Goal: Task Accomplishment & Management: Manage account settings

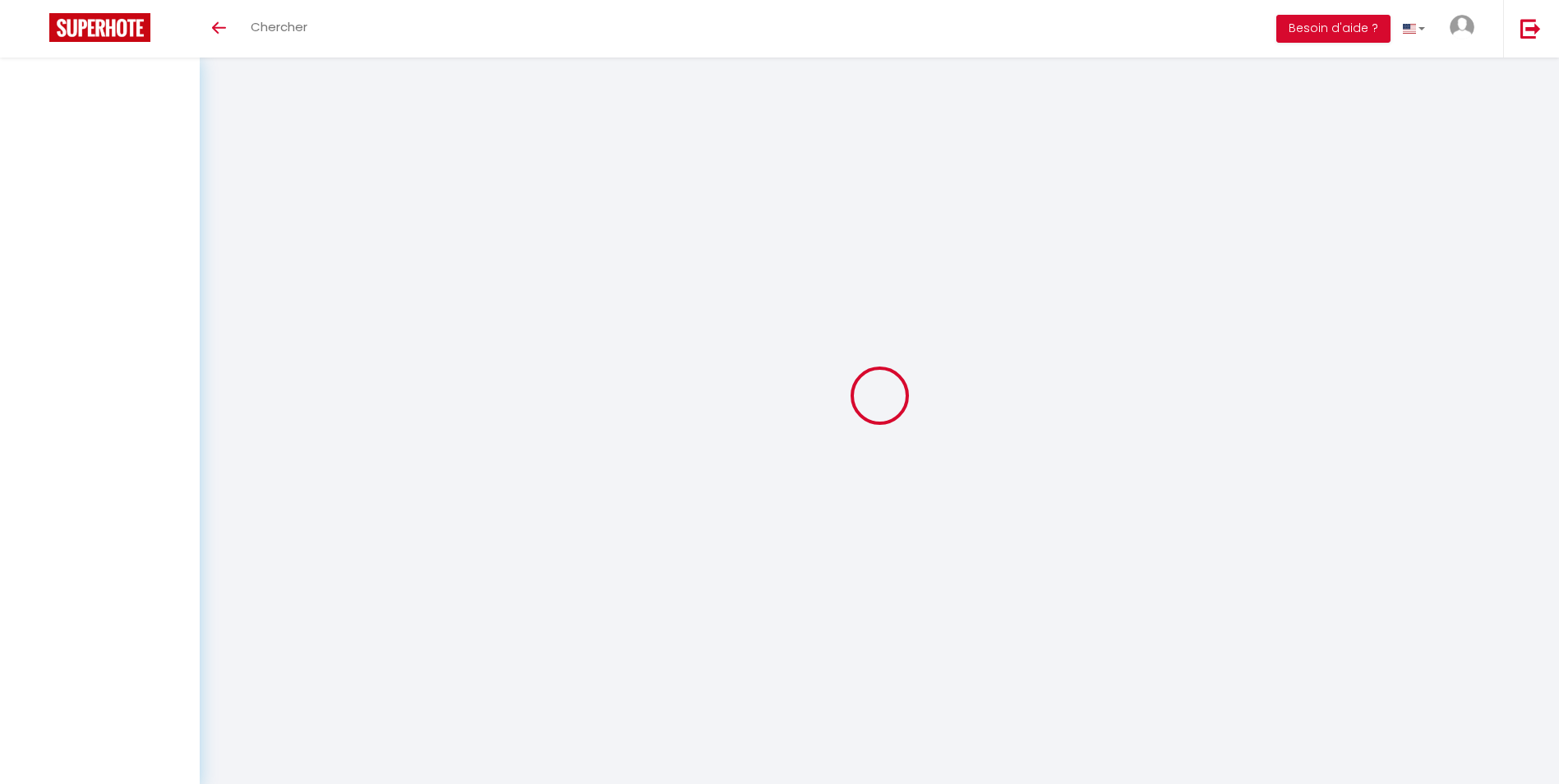
select select
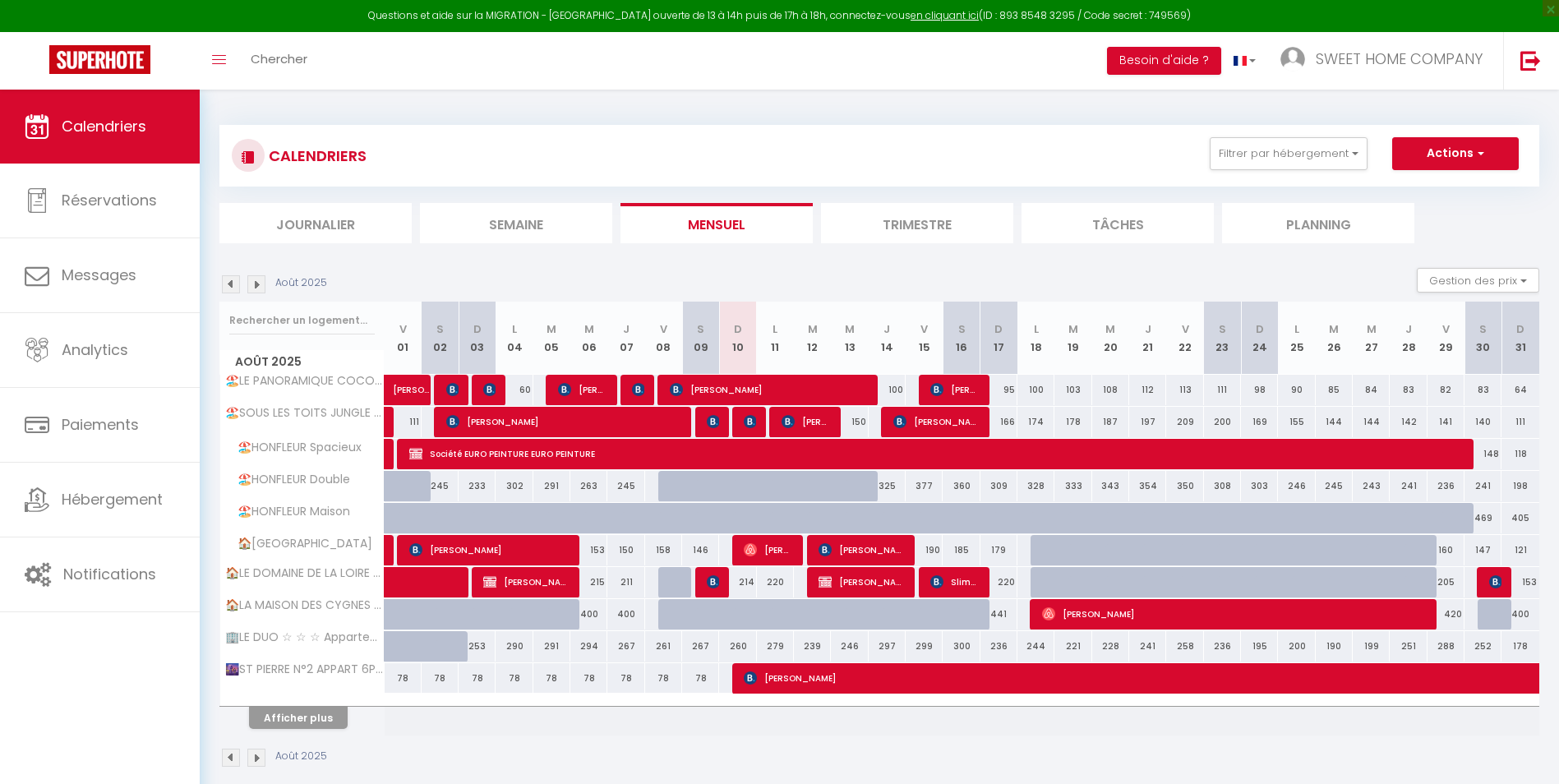
select select
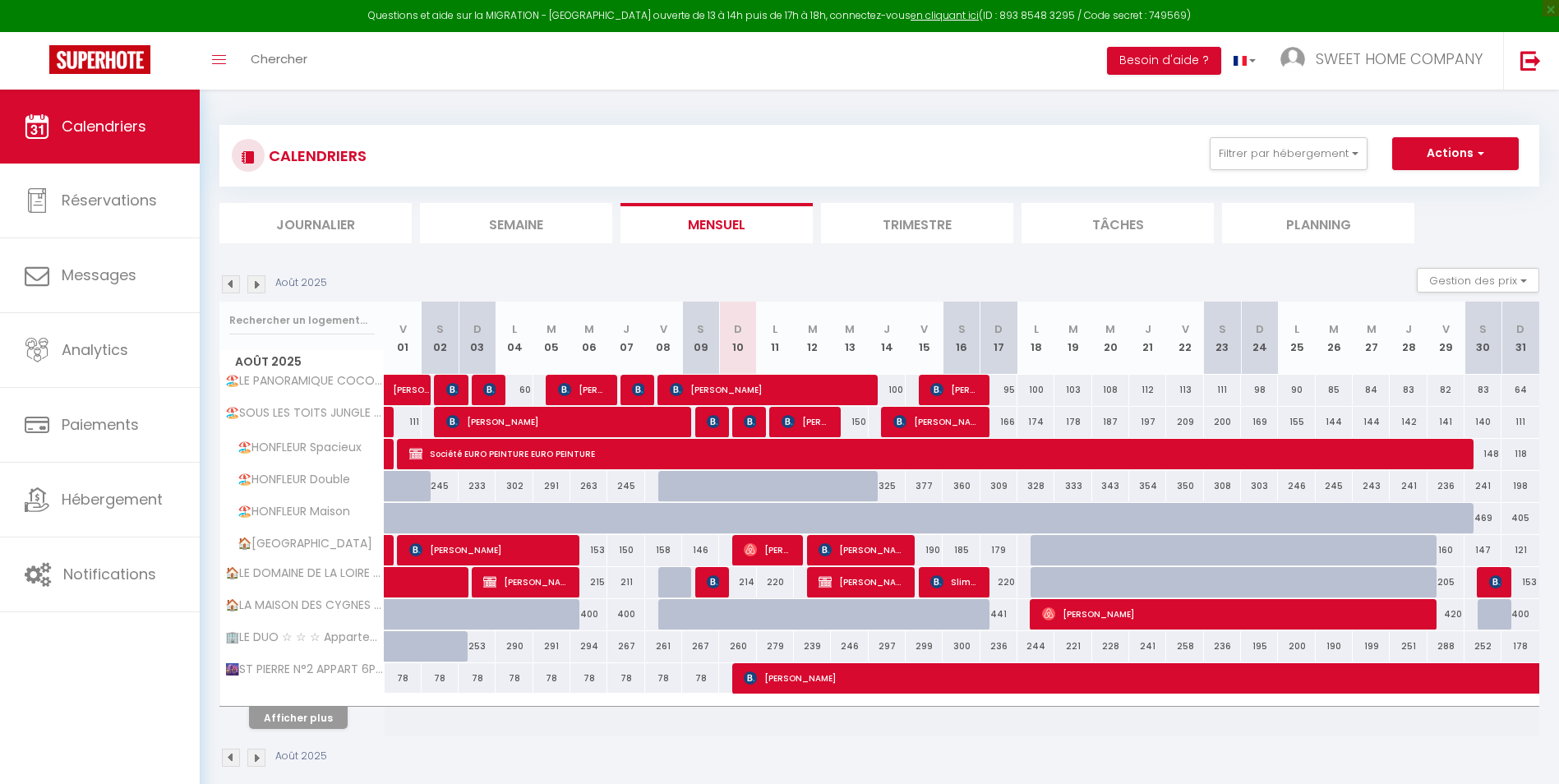
select select
click at [749, 422] on img at bounding box center [750, 421] width 14 height 14
select select "OK"
select select "KO"
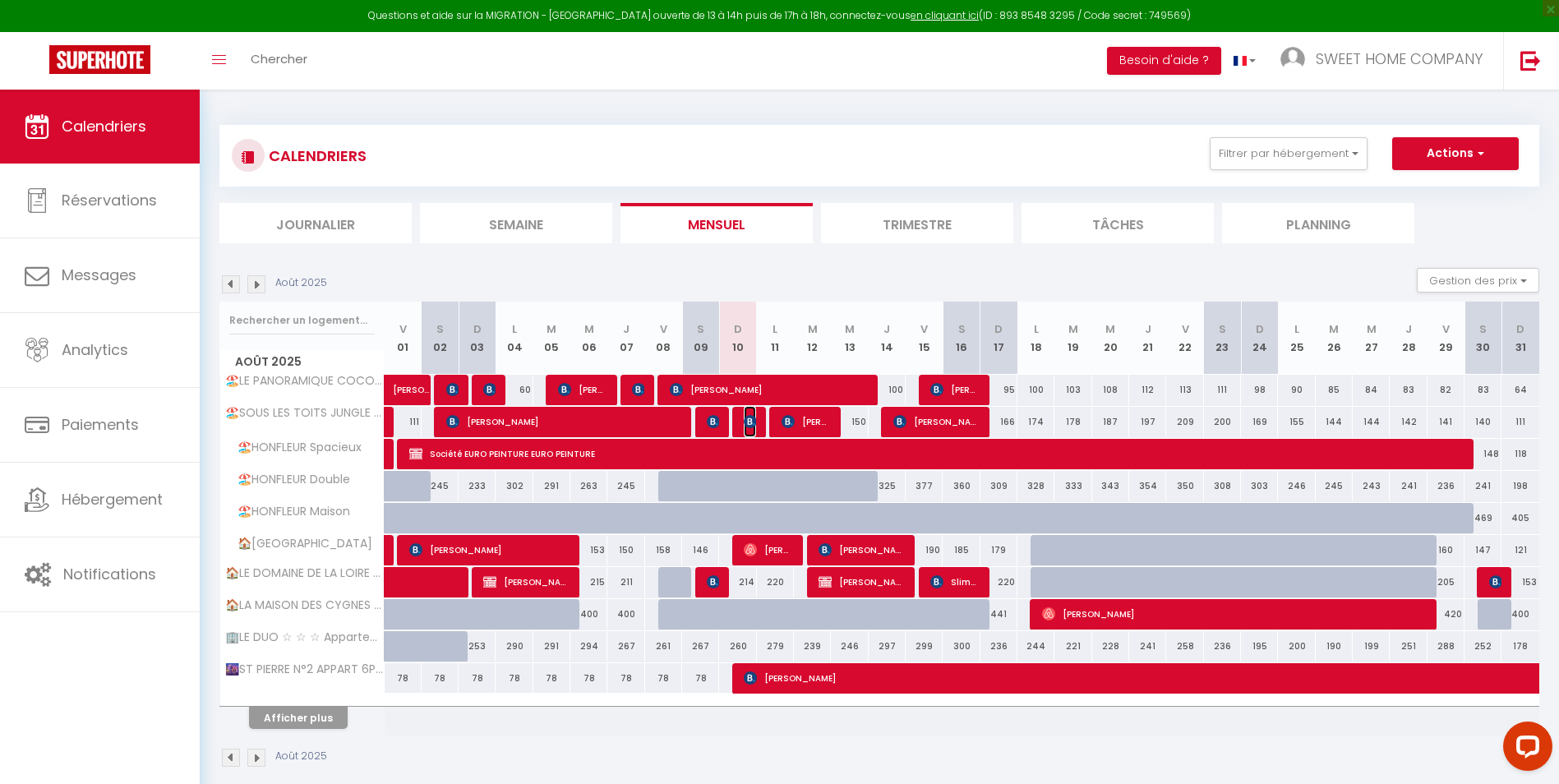
select select "0"
select select "1"
select select
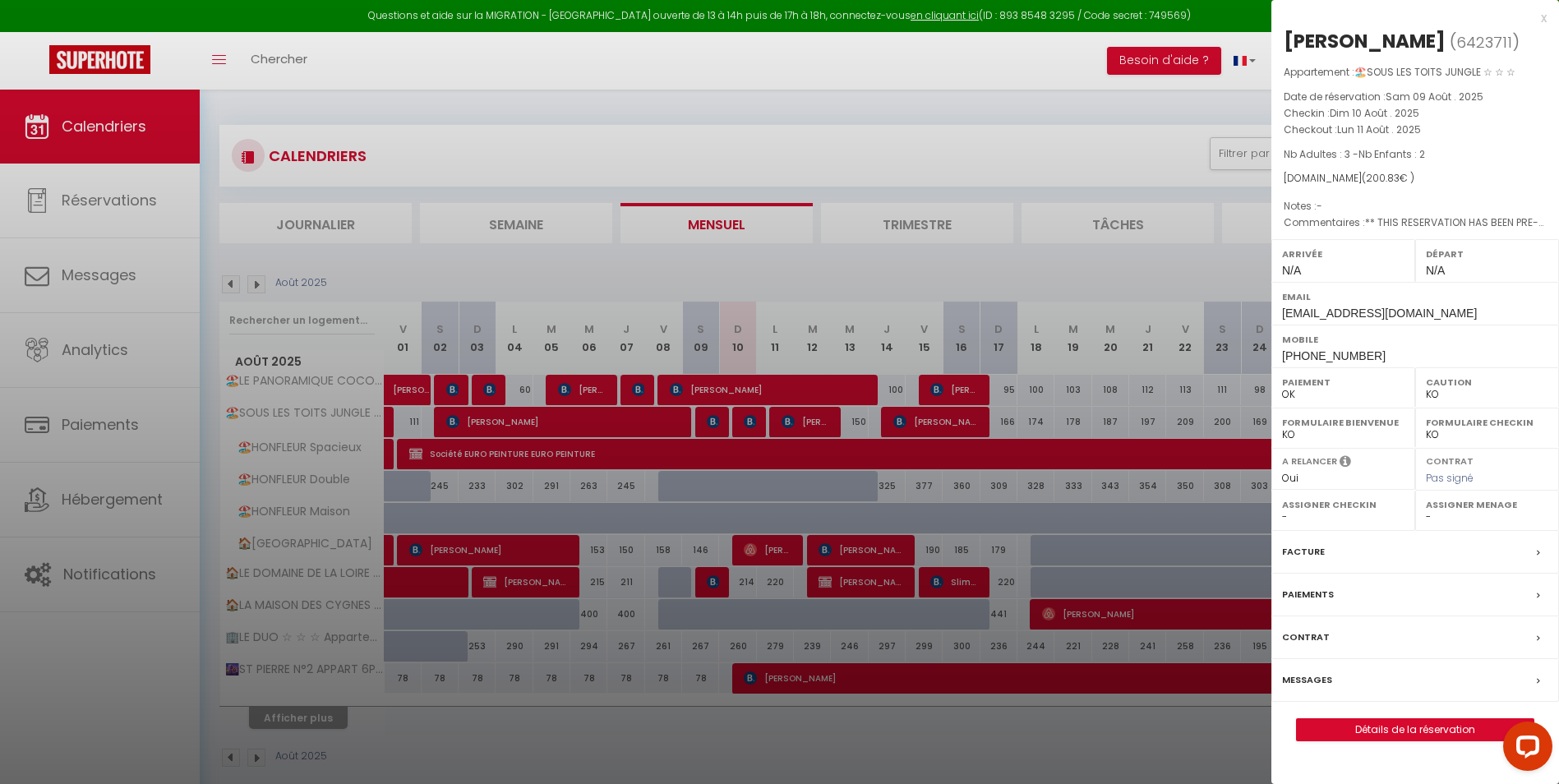
click at [301, 716] on div at bounding box center [780, 392] width 1559 height 784
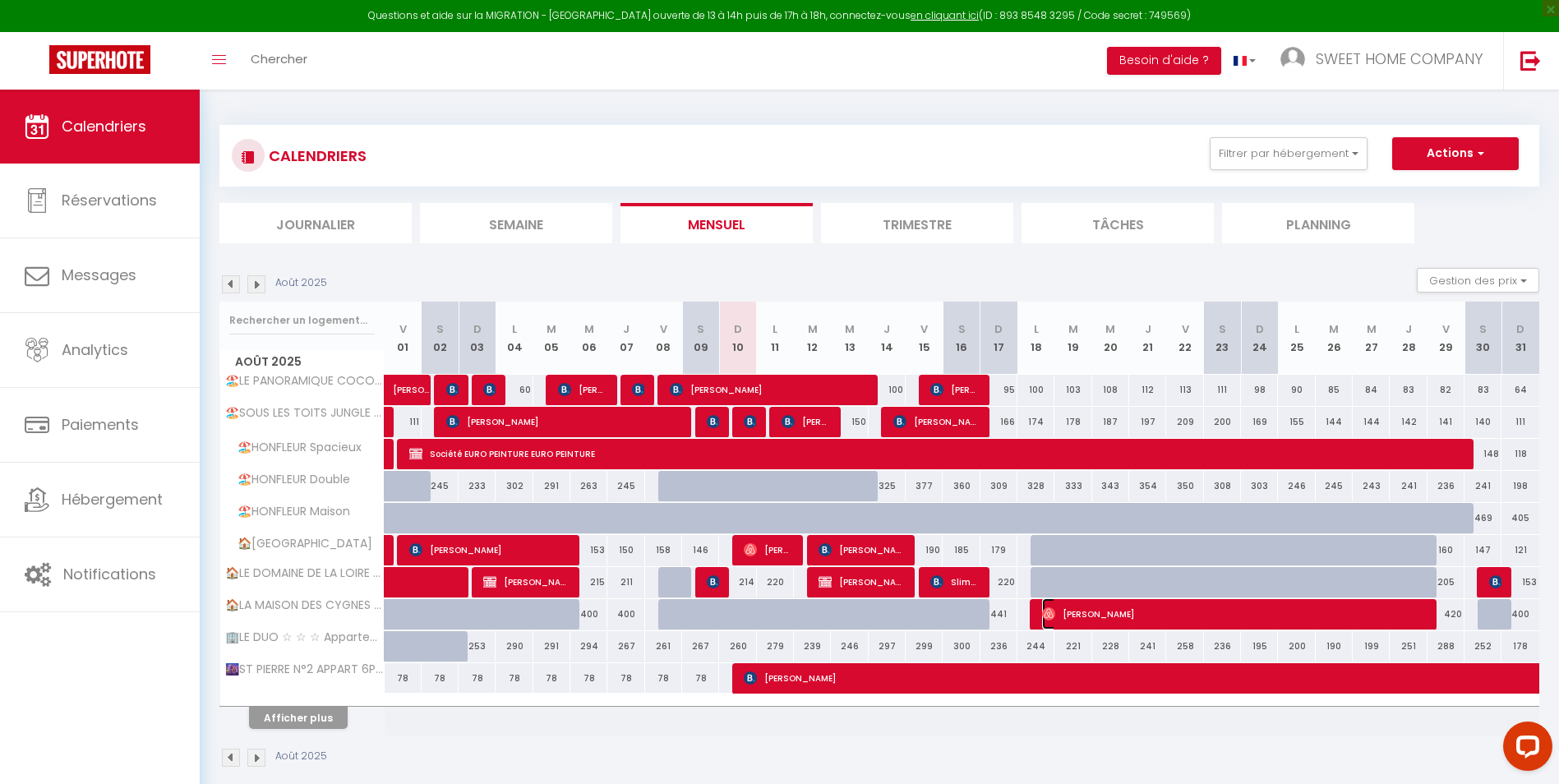
click at [1094, 615] on span "[PERSON_NAME]" at bounding box center [1233, 614] width 382 height 31
select select "OK"
select select "28616"
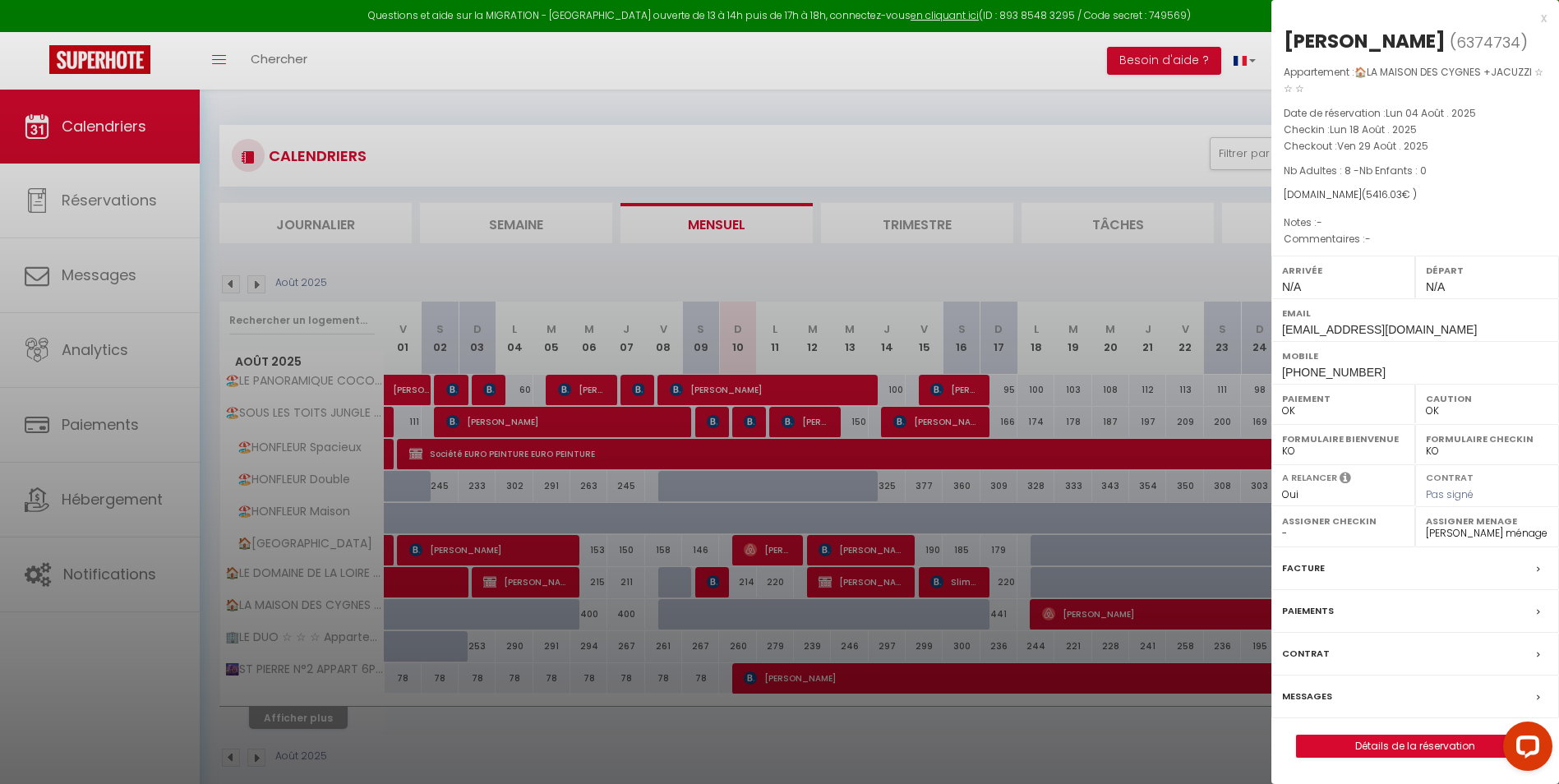
click at [1309, 697] on label "Messages" at bounding box center [1306, 696] width 50 height 17
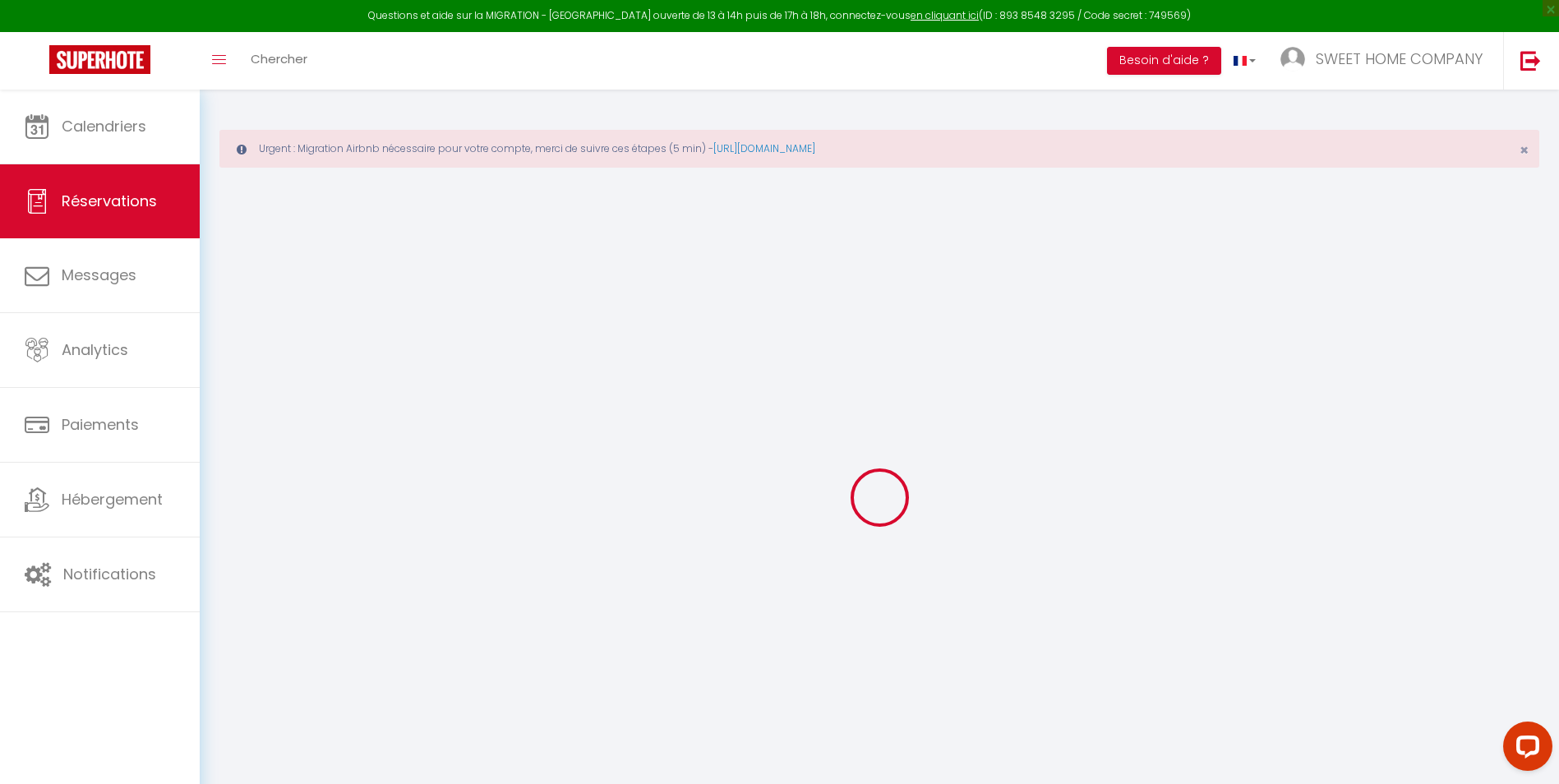
select select
checkbox input "false"
select select
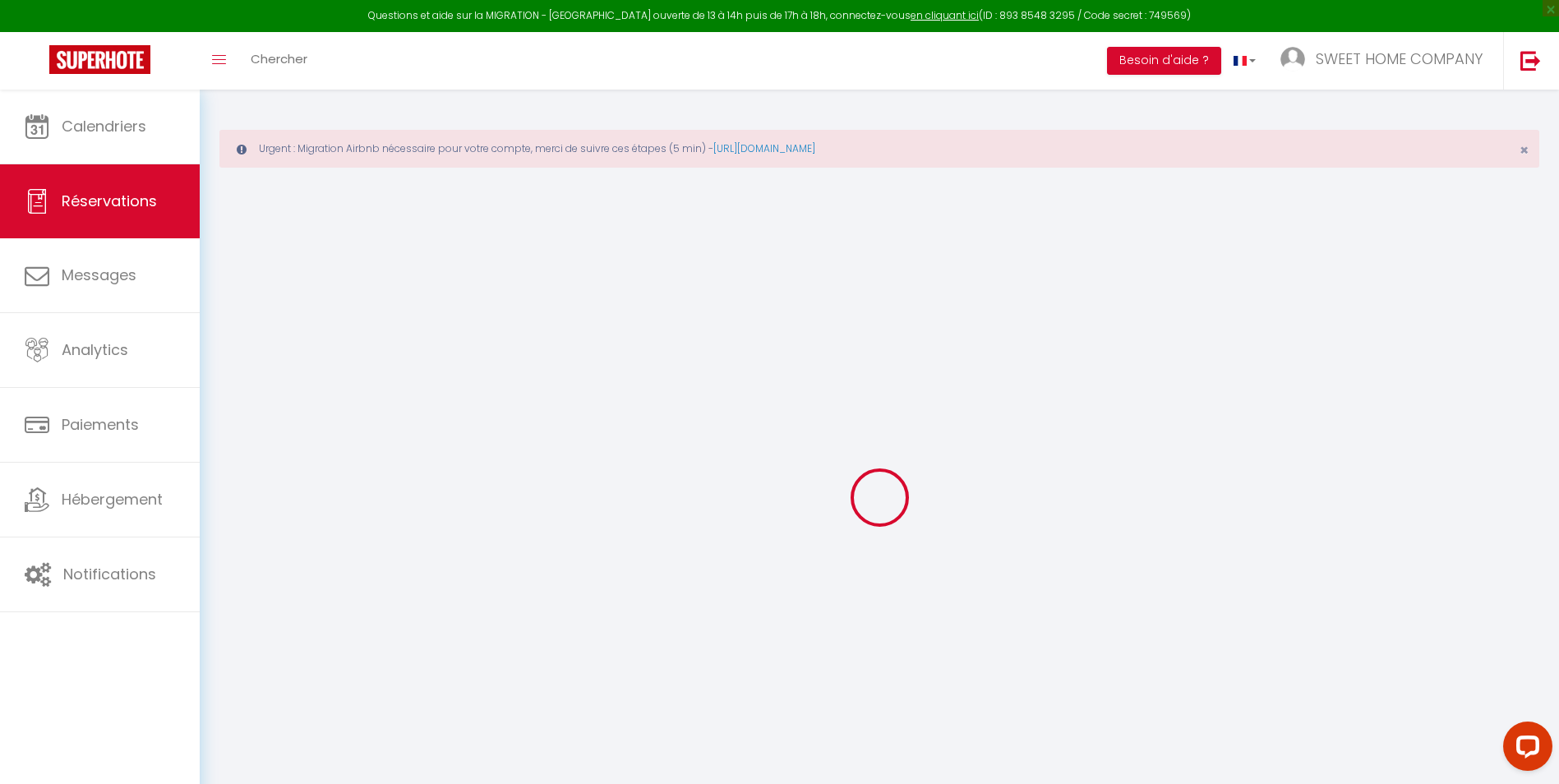
select select
checkbox input "false"
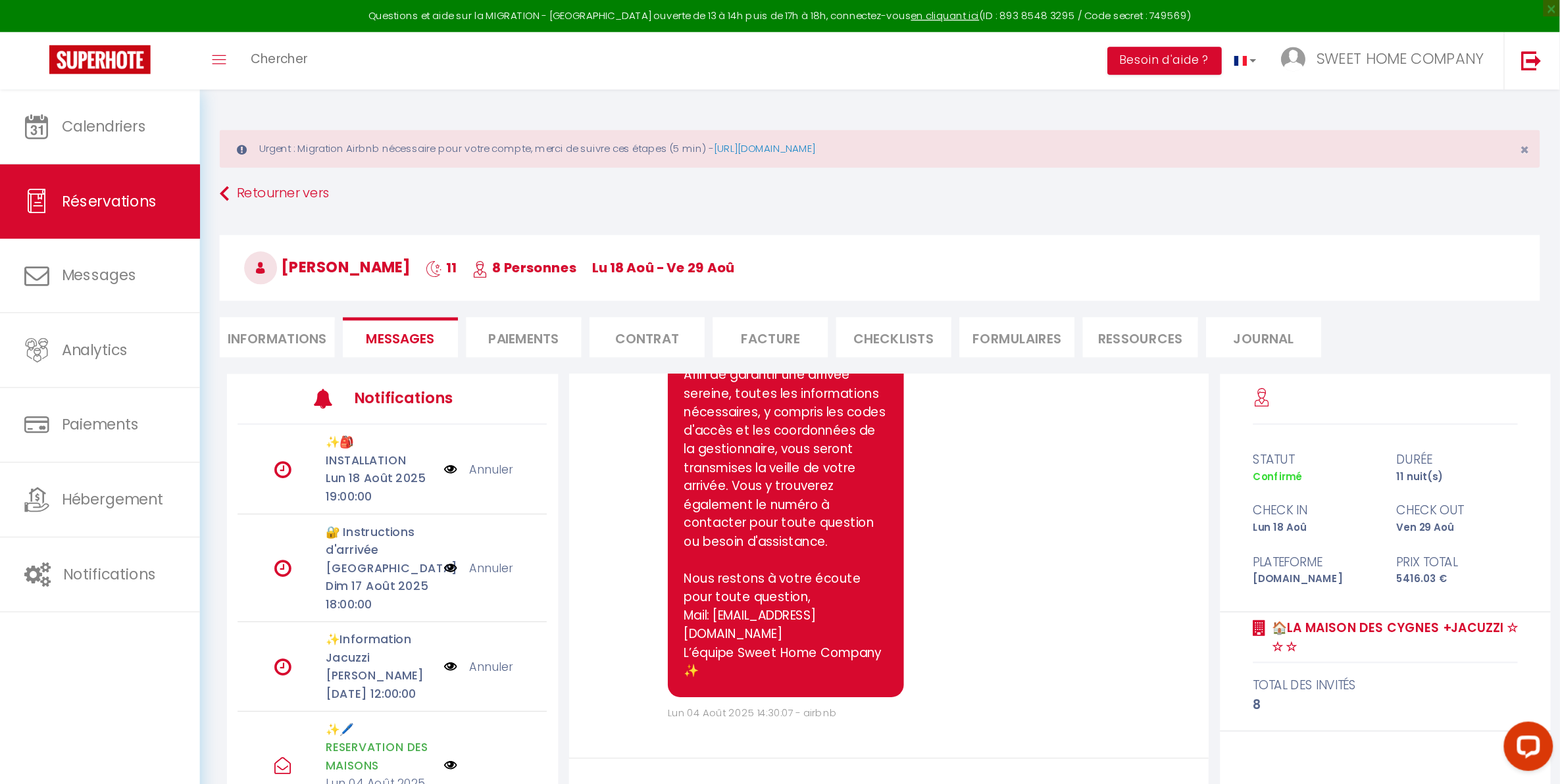
scroll to position [1364, 0]
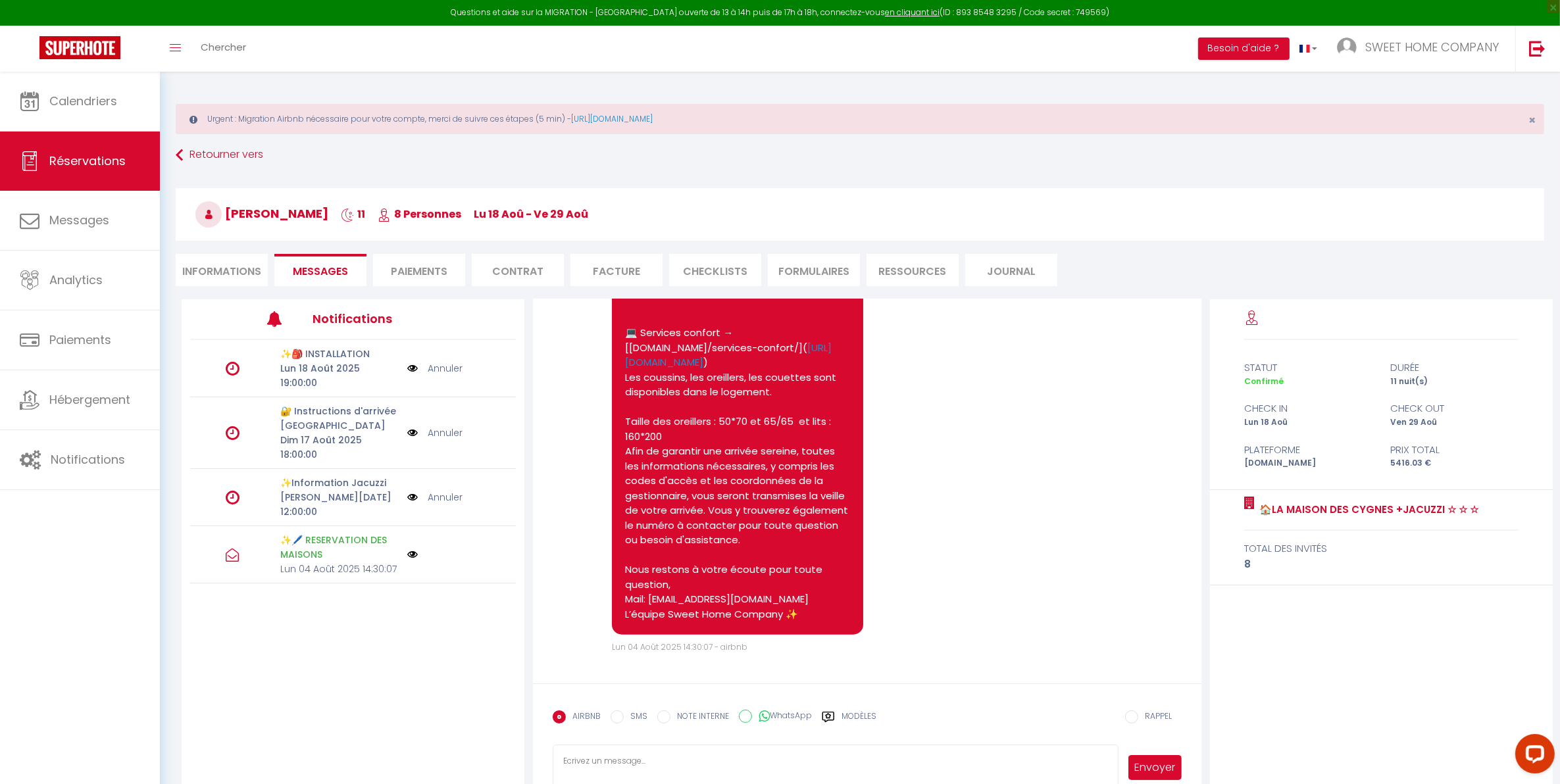
click at [727, 270] on li "CHECKLISTS" at bounding box center [715, 270] width 92 height 32
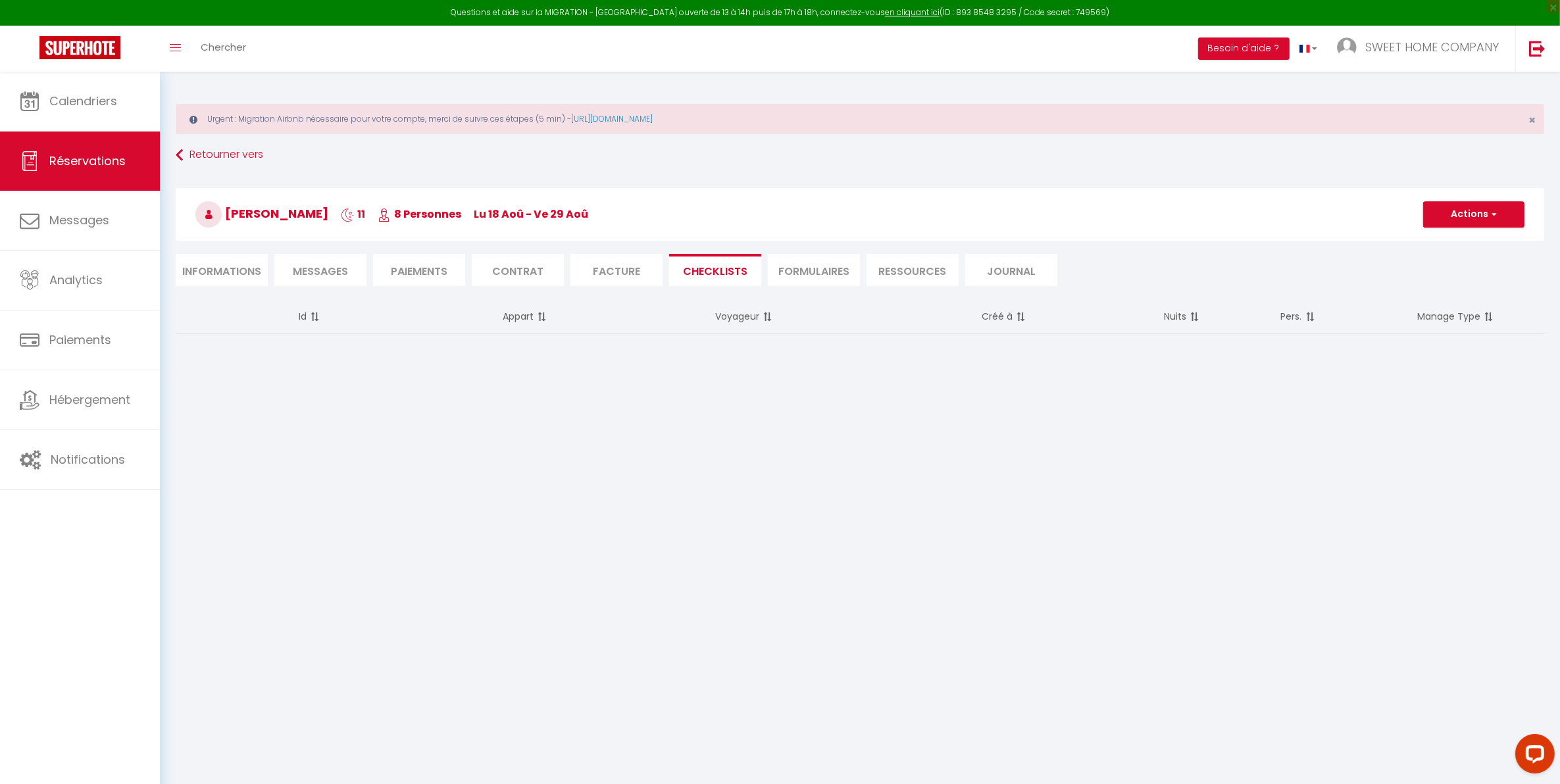
click at [236, 281] on li "Informations" at bounding box center [221, 270] width 92 height 32
select select
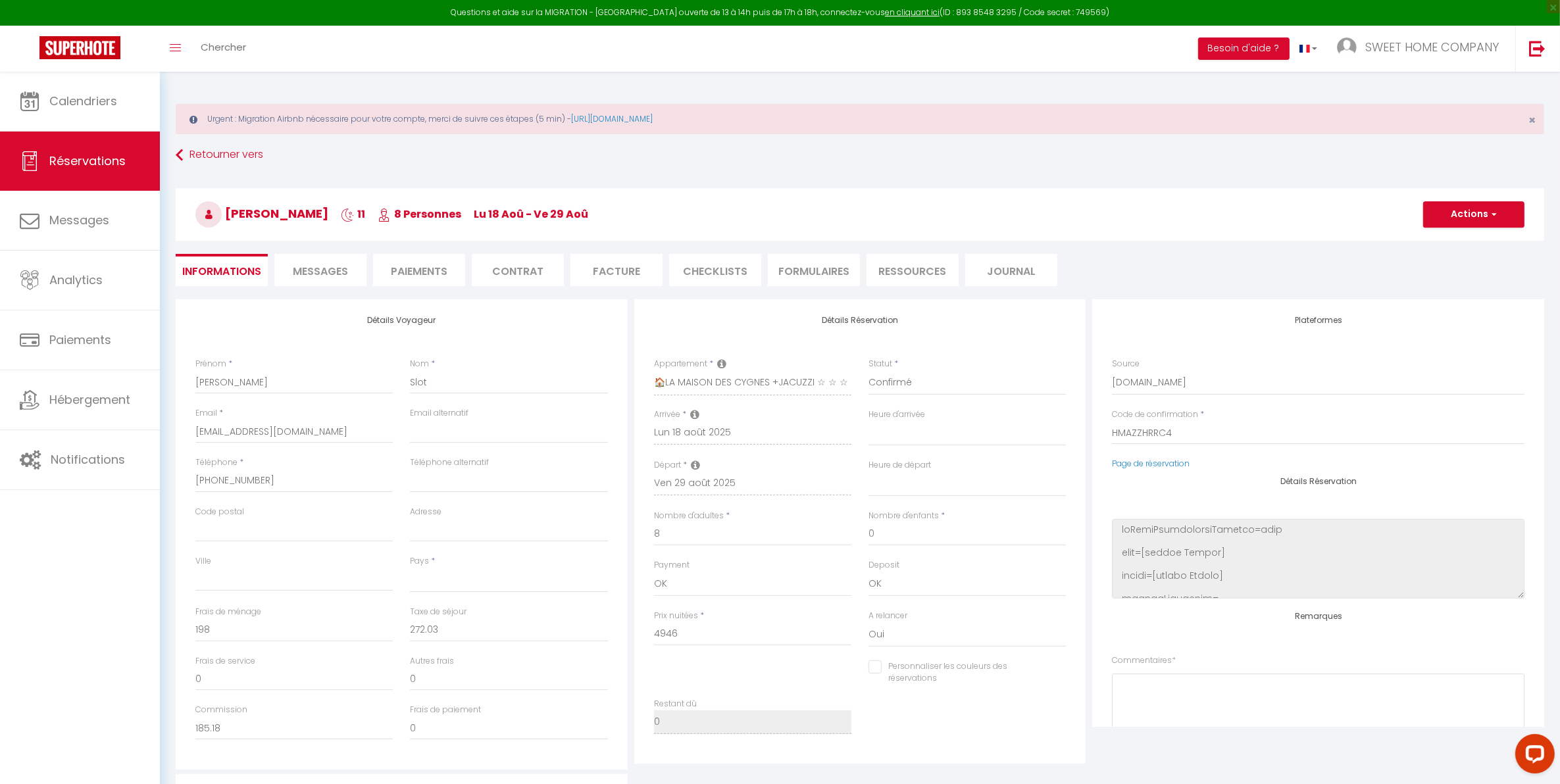
click at [679, 271] on li "CHECKLISTS" at bounding box center [715, 270] width 92 height 32
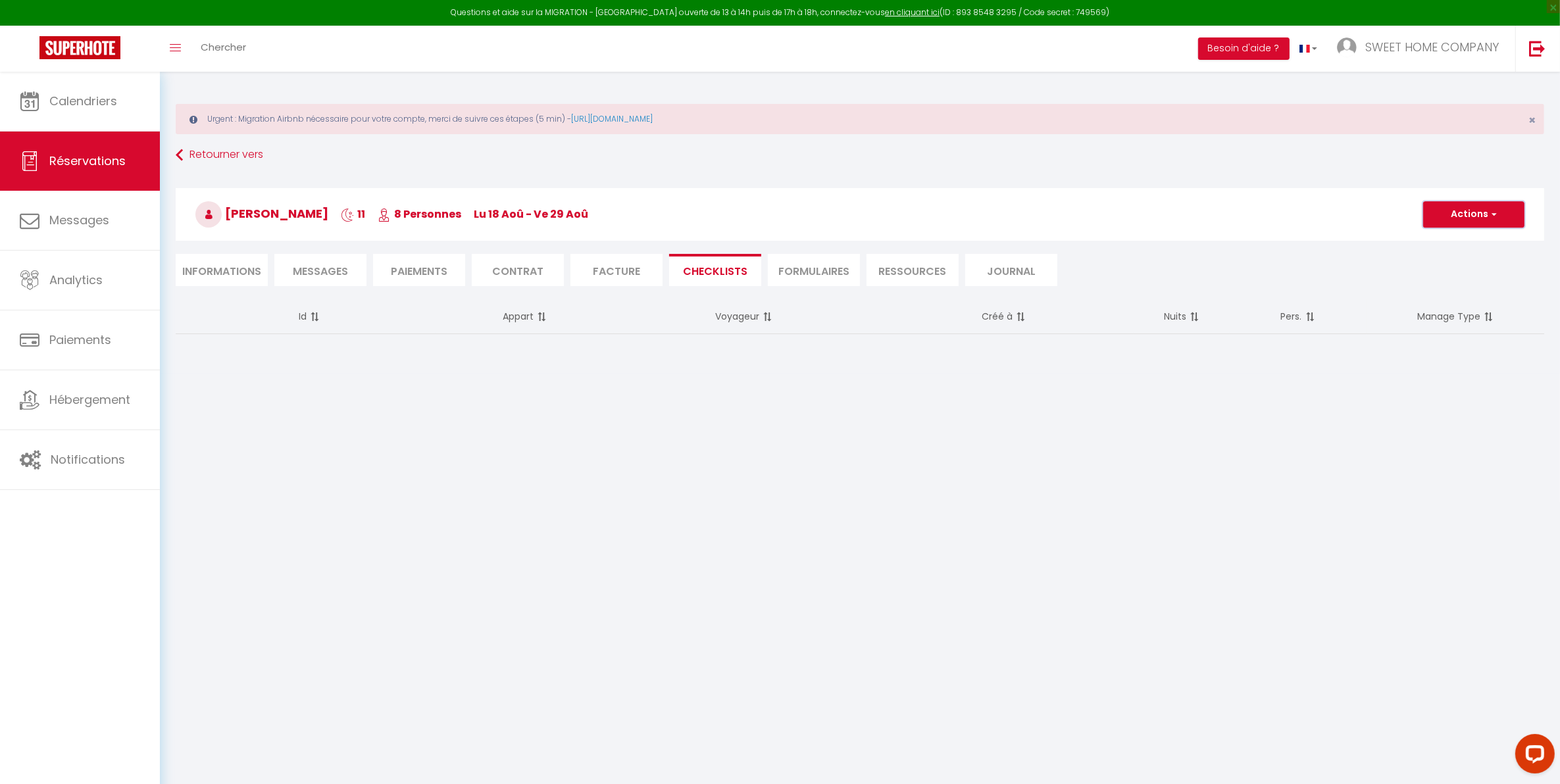
click at [1257, 214] on button "Actions" at bounding box center [1474, 214] width 101 height 26
click at [1257, 216] on button "Actions" at bounding box center [1474, 214] width 101 height 26
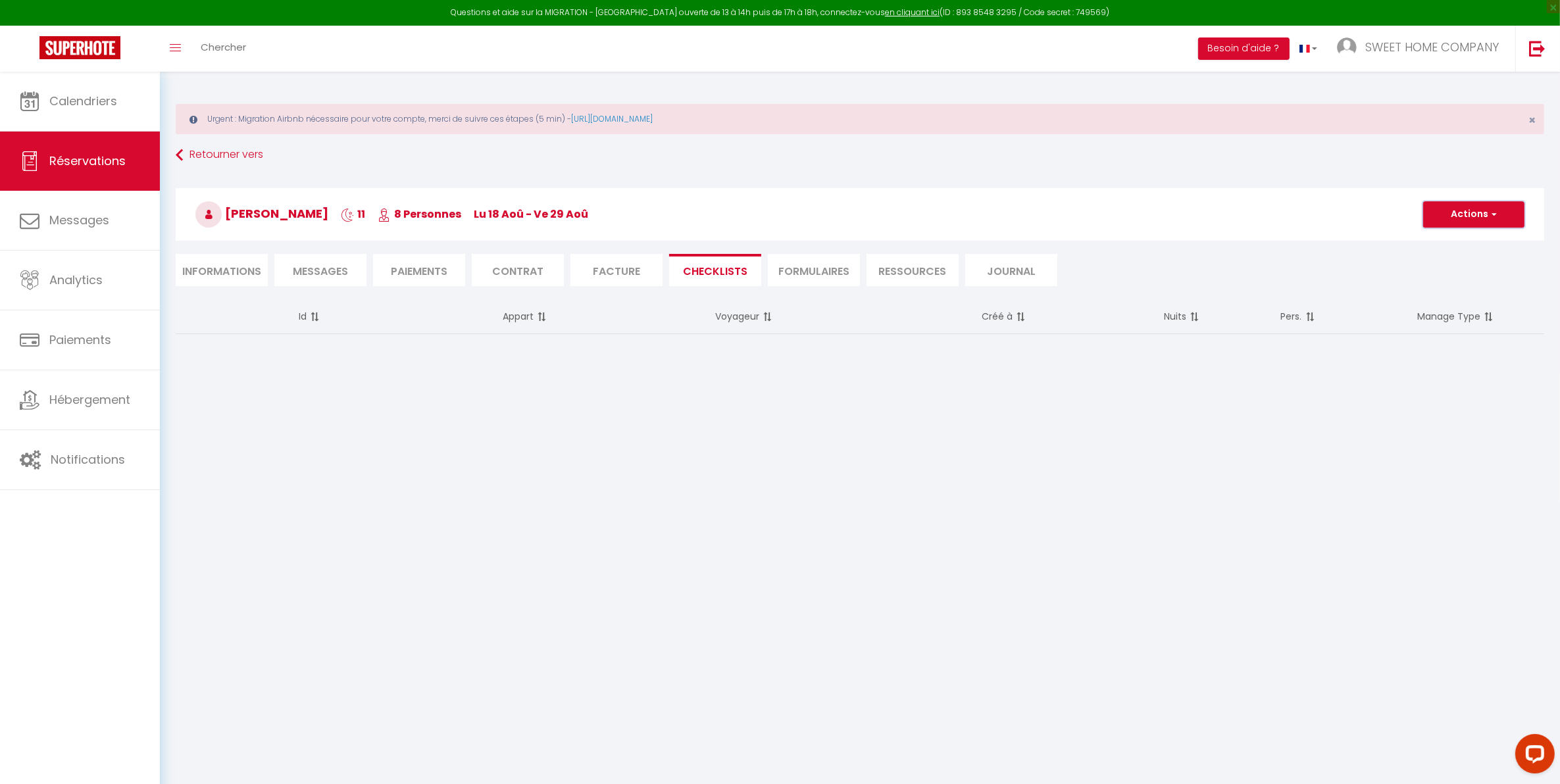
click at [1257, 216] on button "Actions" at bounding box center [1474, 214] width 101 height 26
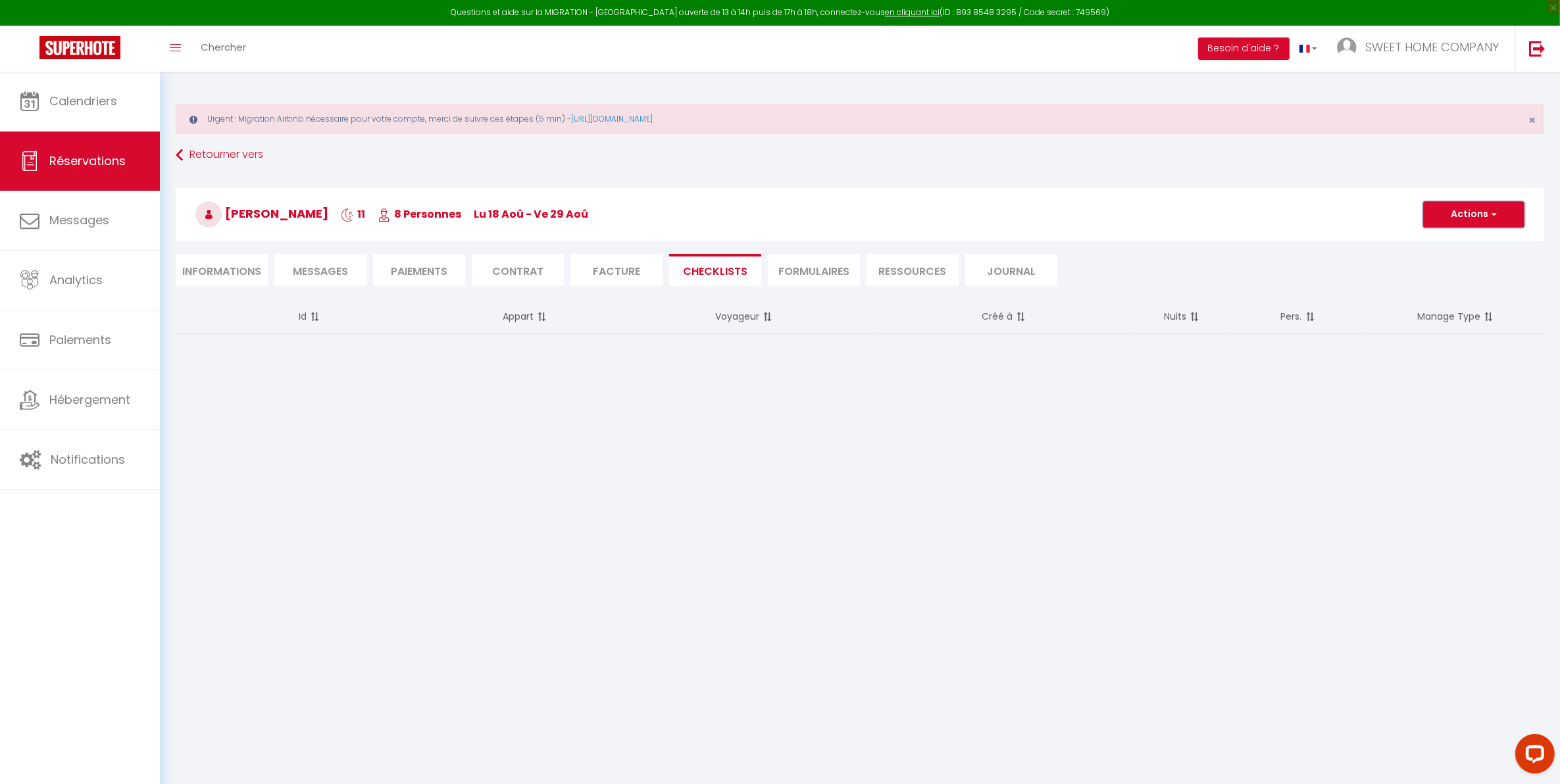
click at [1257, 216] on button "Actions" at bounding box center [1474, 214] width 101 height 26
click at [1257, 50] on span "SWEET HOME COMPANY" at bounding box center [1432, 47] width 133 height 17
click at [1257, 479] on body "Questions et aide sur la MIGRATION - [GEOGRAPHIC_DATA] ouverte de 13 à 14h puis…" at bounding box center [780, 464] width 1560 height 784
click at [1257, 209] on button "Actions" at bounding box center [1474, 214] width 101 height 26
click at [1257, 218] on button "Actions" at bounding box center [1474, 214] width 101 height 26
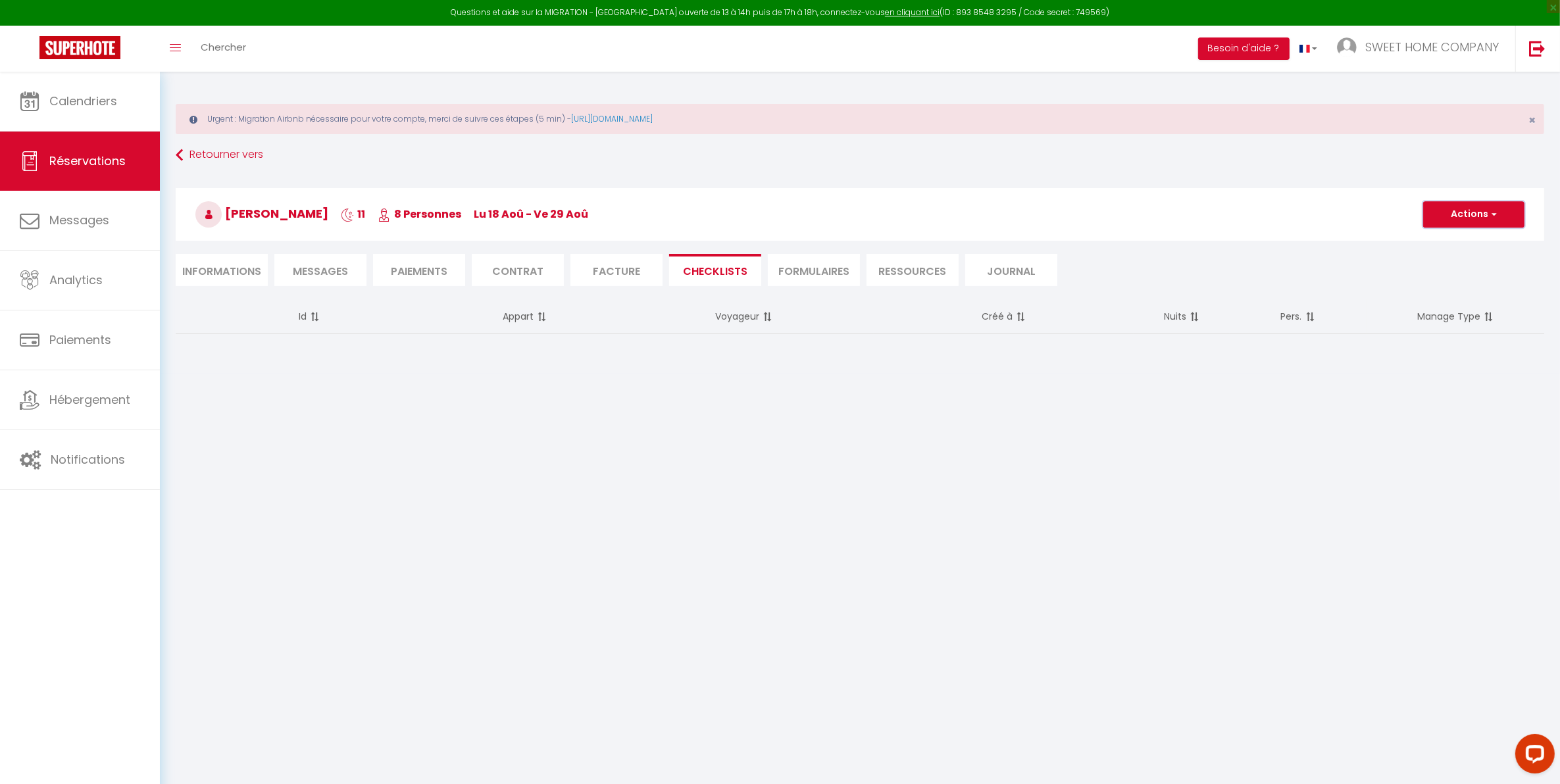
click at [1257, 218] on button "Actions" at bounding box center [1474, 214] width 101 height 26
click at [708, 488] on body "Questions et aide sur la MIGRATION - [GEOGRAPHIC_DATA] ouverte de 13 à 14h puis…" at bounding box center [780, 464] width 1560 height 784
click at [701, 271] on li "CHECKLISTS" at bounding box center [715, 270] width 92 height 32
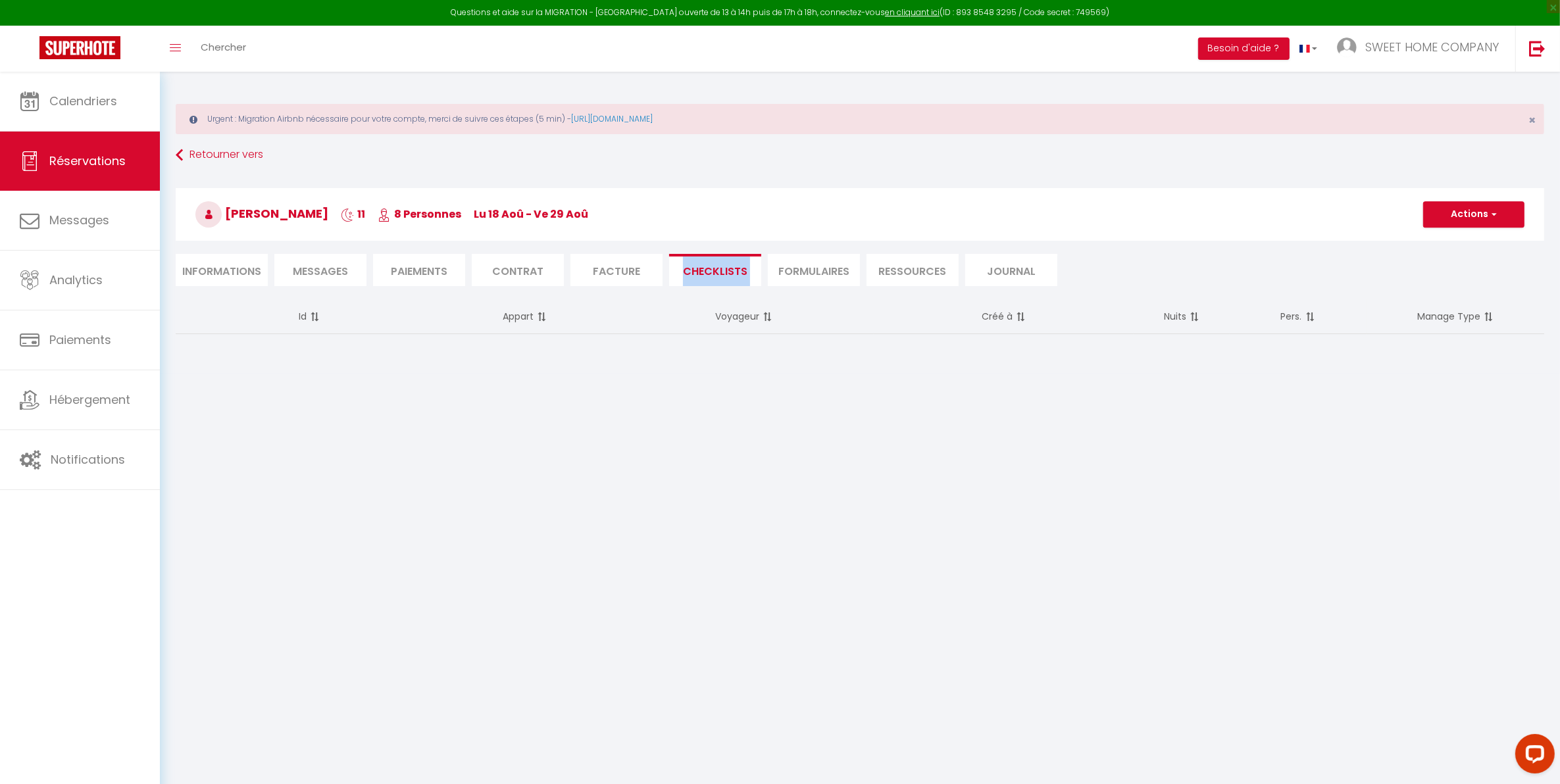
click at [701, 271] on li "CHECKLISTS" at bounding box center [715, 270] width 92 height 32
drag, startPoint x: 701, startPoint y: 271, endPoint x: 755, endPoint y: 451, distance: 187.9
click at [755, 451] on body "Questions et aide sur la MIGRATION - [GEOGRAPHIC_DATA] ouverte de 13 à 14h puis…" at bounding box center [780, 464] width 1560 height 784
click at [1257, 224] on button "Actions" at bounding box center [1474, 214] width 101 height 26
click at [1257, 218] on button "Actions" at bounding box center [1474, 214] width 101 height 26
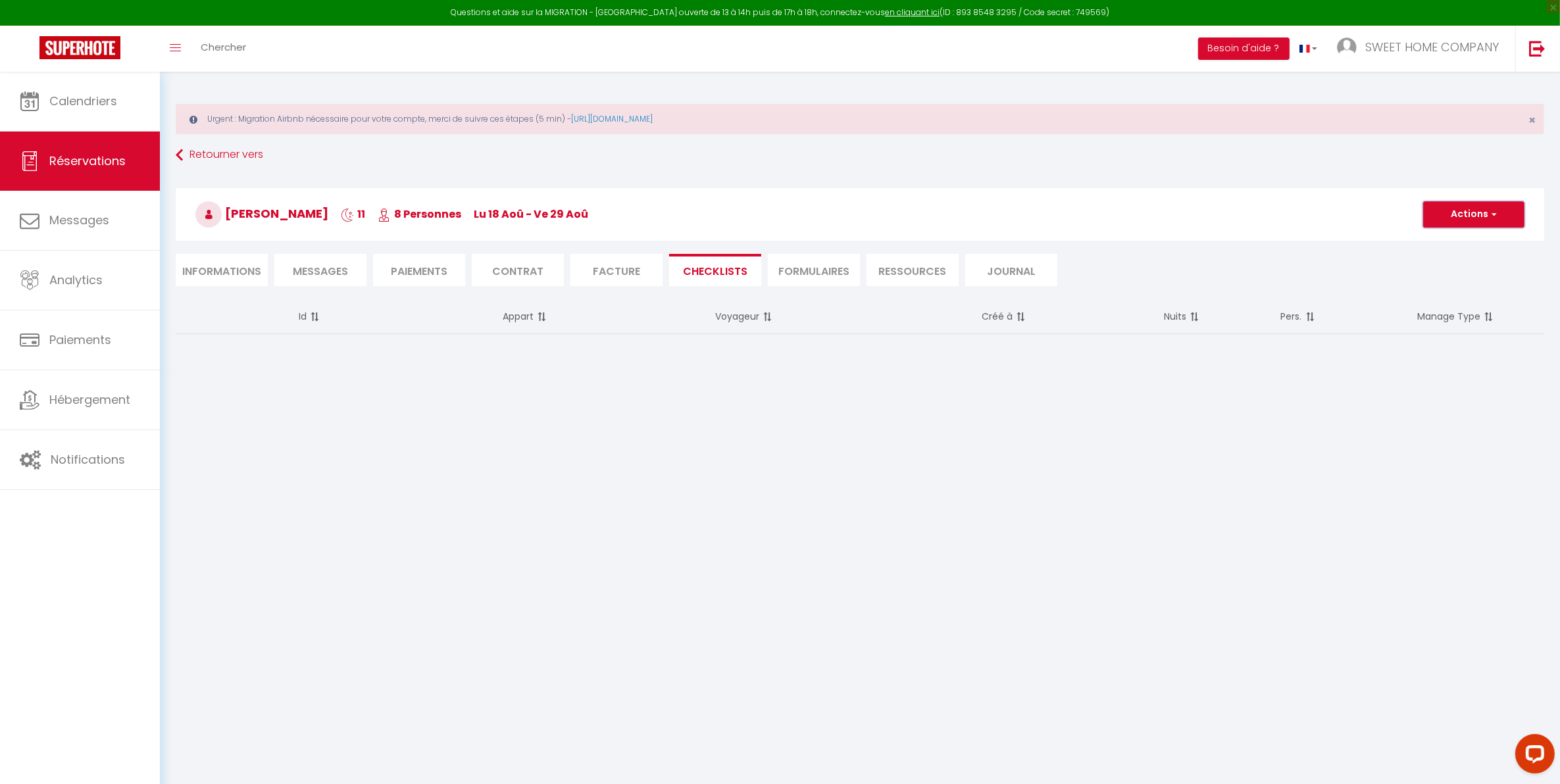
click at [1257, 218] on button "Actions" at bounding box center [1474, 214] width 101 height 26
click at [1257, 220] on button "Actions" at bounding box center [1474, 214] width 101 height 26
click at [1257, 224] on button "Actions" at bounding box center [1474, 214] width 101 height 26
click at [1257, 222] on button "Actions" at bounding box center [1474, 214] width 101 height 26
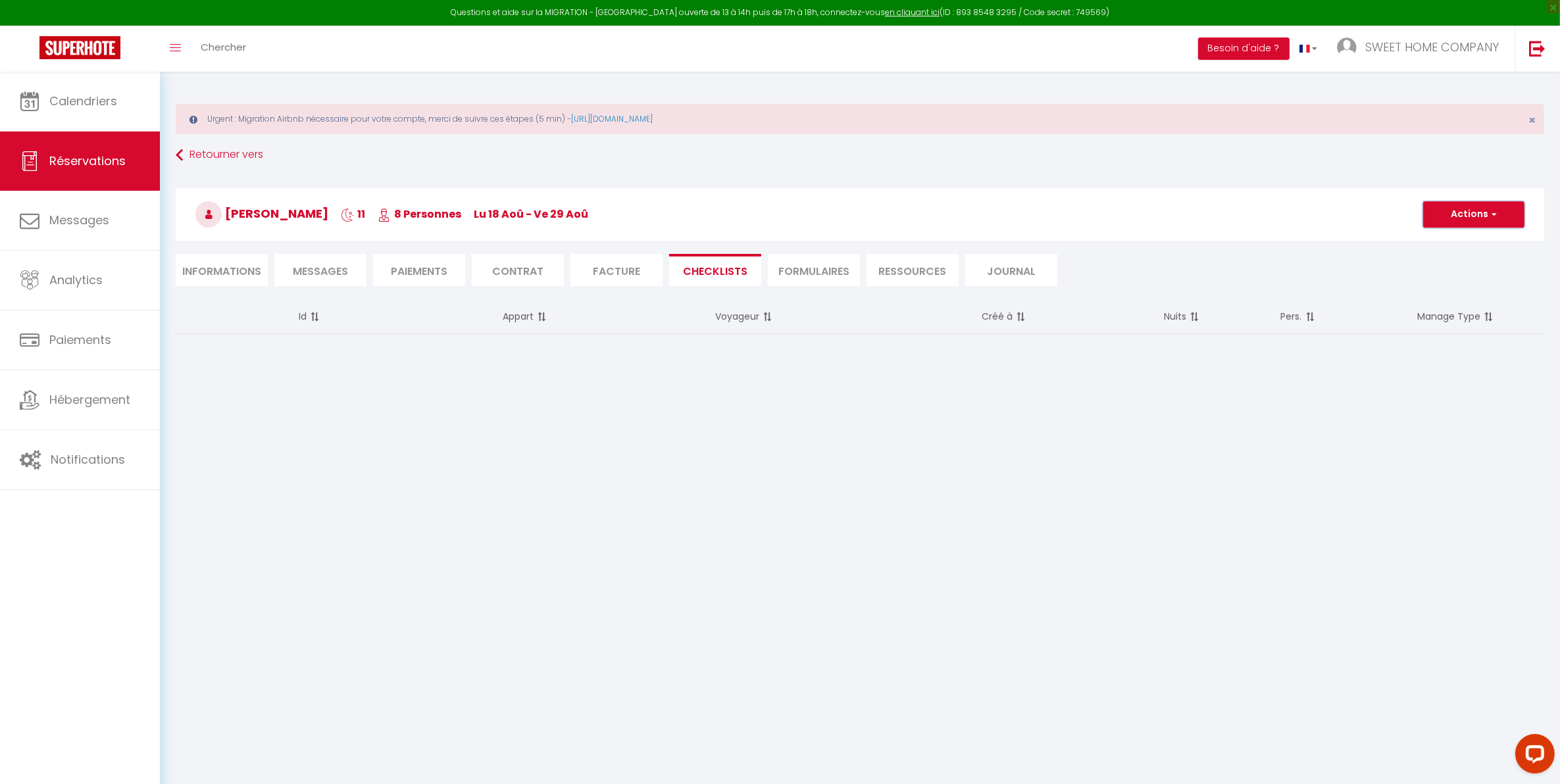
click at [1257, 222] on button "Actions" at bounding box center [1474, 214] width 101 height 26
